Goal: Task Accomplishment & Management: Use online tool/utility

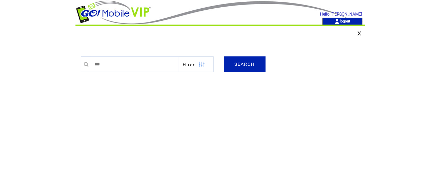
type input "********"
click at [242, 65] on link "SEARCH" at bounding box center [245, 64] width 42 height 16
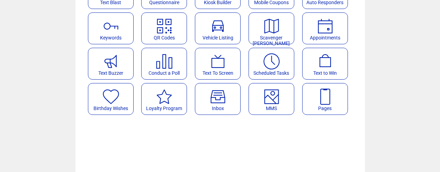
scroll to position [94, 0]
click at [257, 105] on featuretext "MMS" at bounding box center [271, 109] width 45 height 9
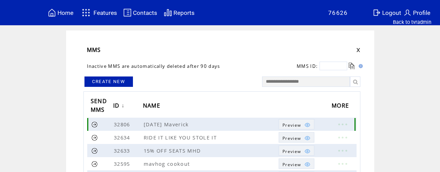
click at [306, 125] on img at bounding box center [307, 125] width 6 height 6
click at [308, 124] on img at bounding box center [307, 125] width 6 height 6
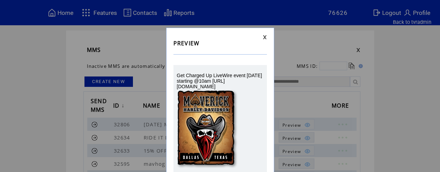
click at [263, 37] on link at bounding box center [265, 37] width 4 height 5
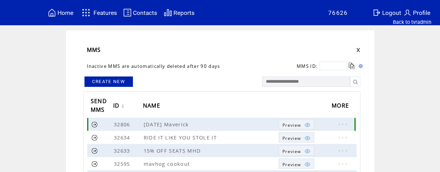
click at [305, 124] on img at bounding box center [307, 125] width 6 height 6
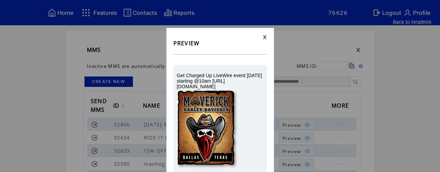
click at [264, 37] on link at bounding box center [265, 37] width 4 height 5
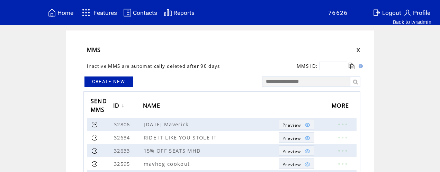
click at [116, 82] on link "CREATE NEW" at bounding box center [108, 82] width 48 height 10
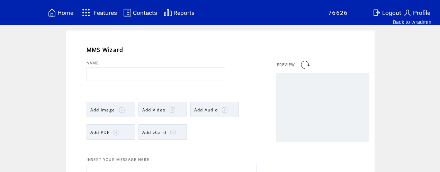
click at [67, 14] on span "Home" at bounding box center [65, 12] width 16 height 7
